Goal: Task Accomplishment & Management: Manage account settings

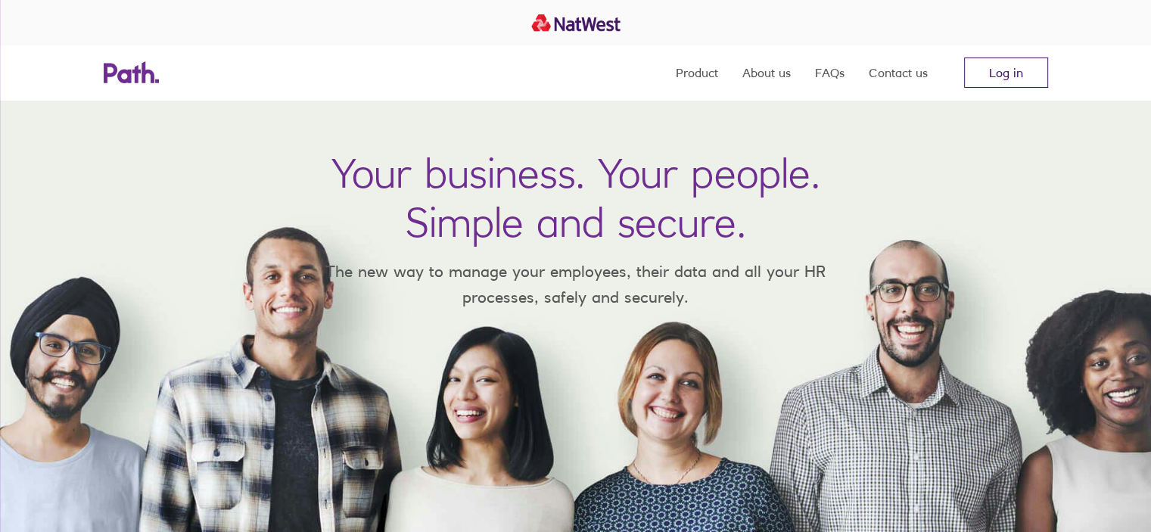
click at [986, 75] on link "Log in" at bounding box center [1006, 73] width 84 height 30
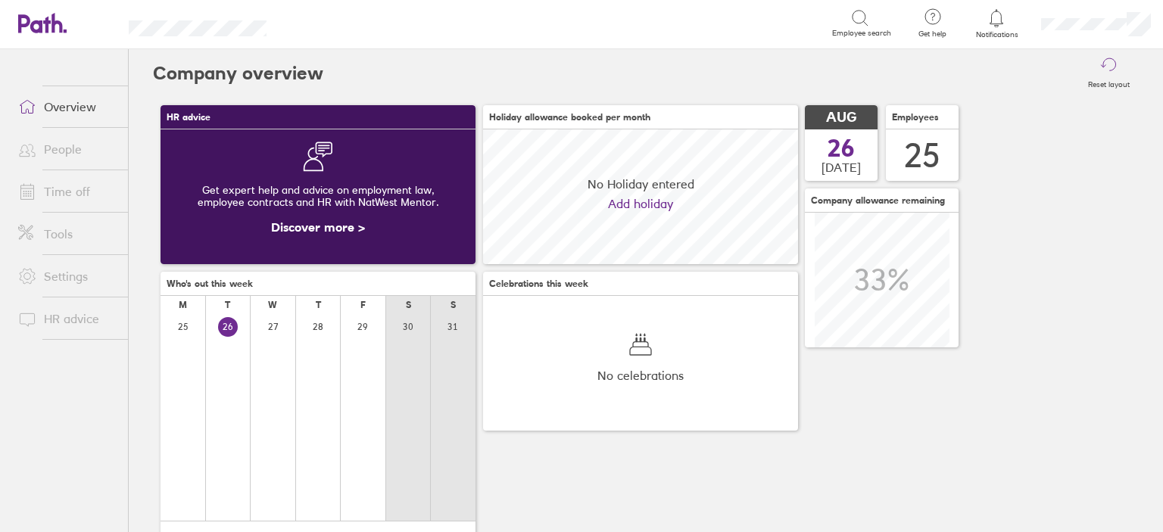
scroll to position [134, 315]
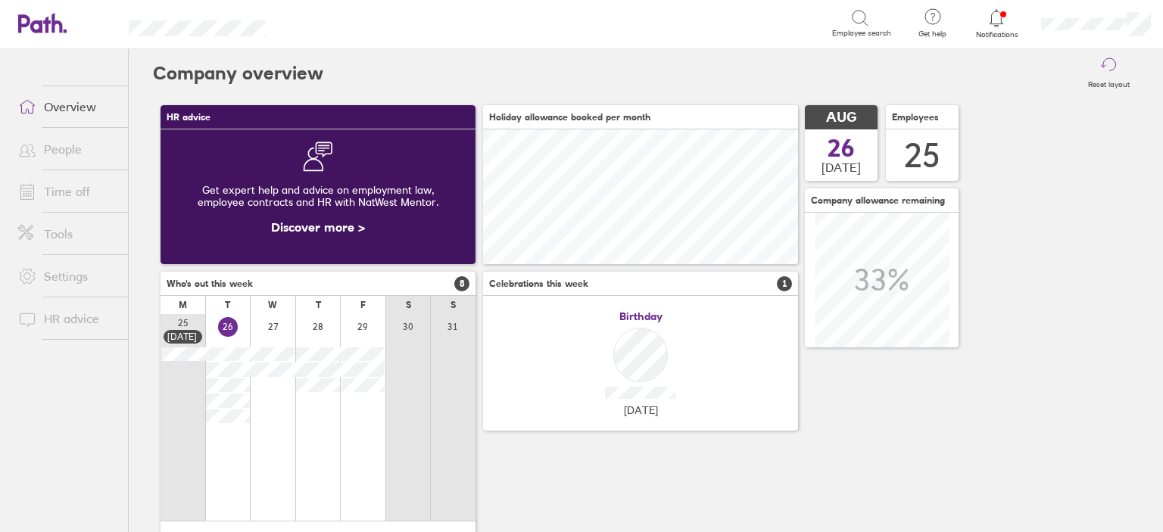
click at [54, 190] on link "Time off" at bounding box center [67, 191] width 122 height 30
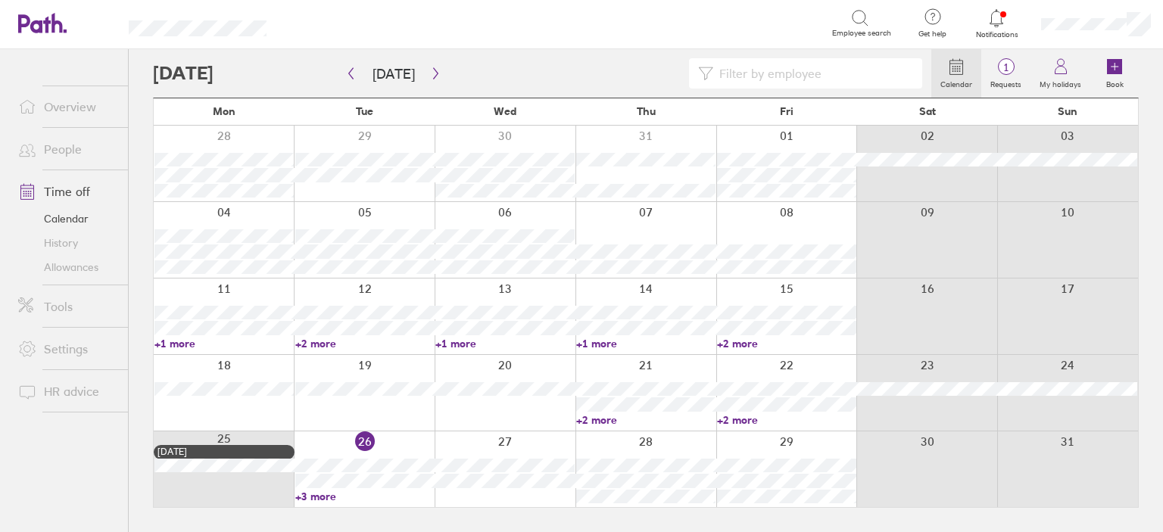
click at [1003, 76] on label "Requests" at bounding box center [1005, 83] width 49 height 14
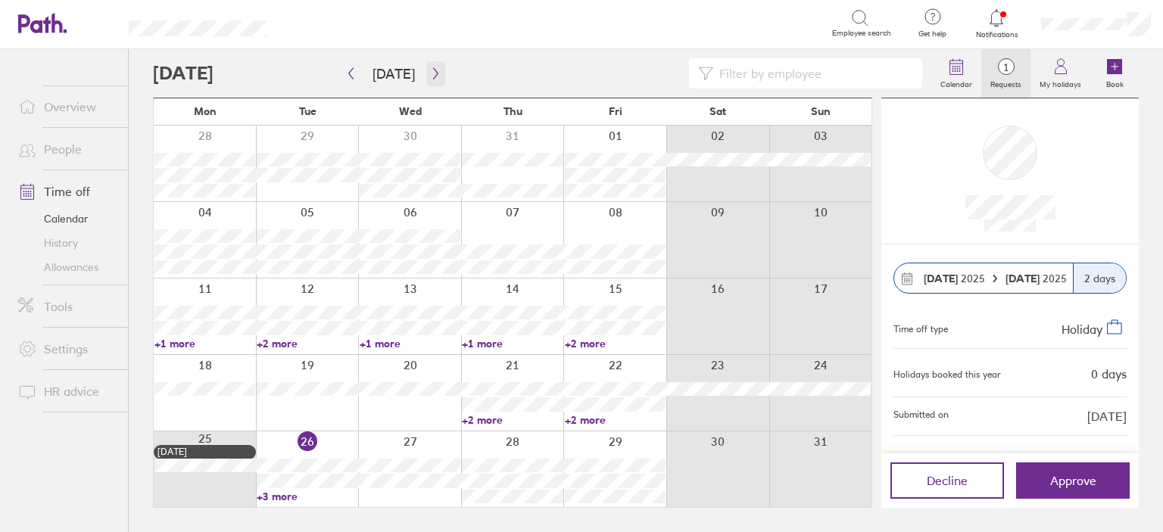
click at [431, 68] on icon "button" at bounding box center [435, 73] width 11 height 12
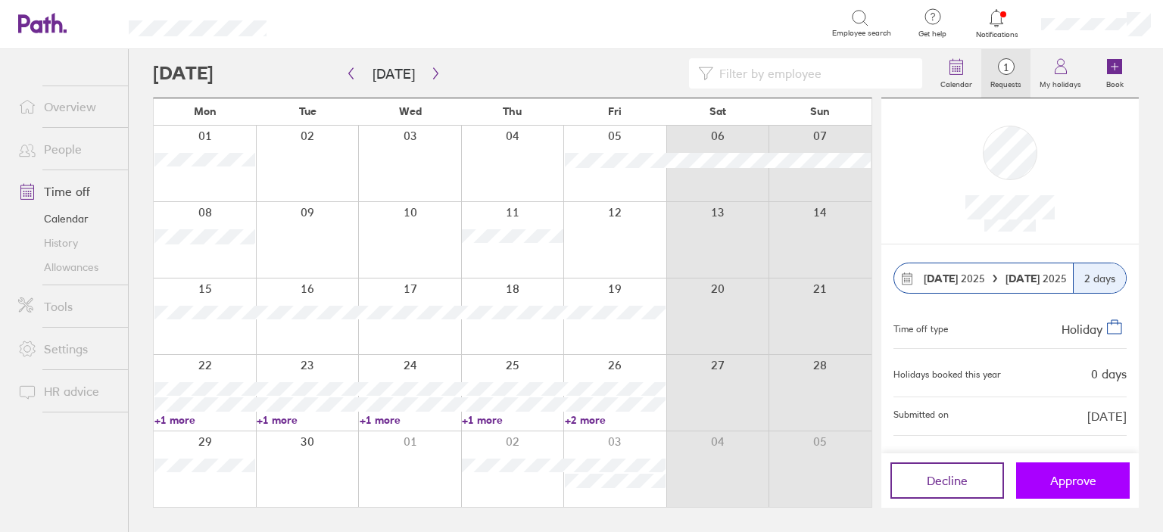
click at [1055, 481] on span "Approve" at bounding box center [1073, 481] width 46 height 14
